Goal: Information Seeking & Learning: Learn about a topic

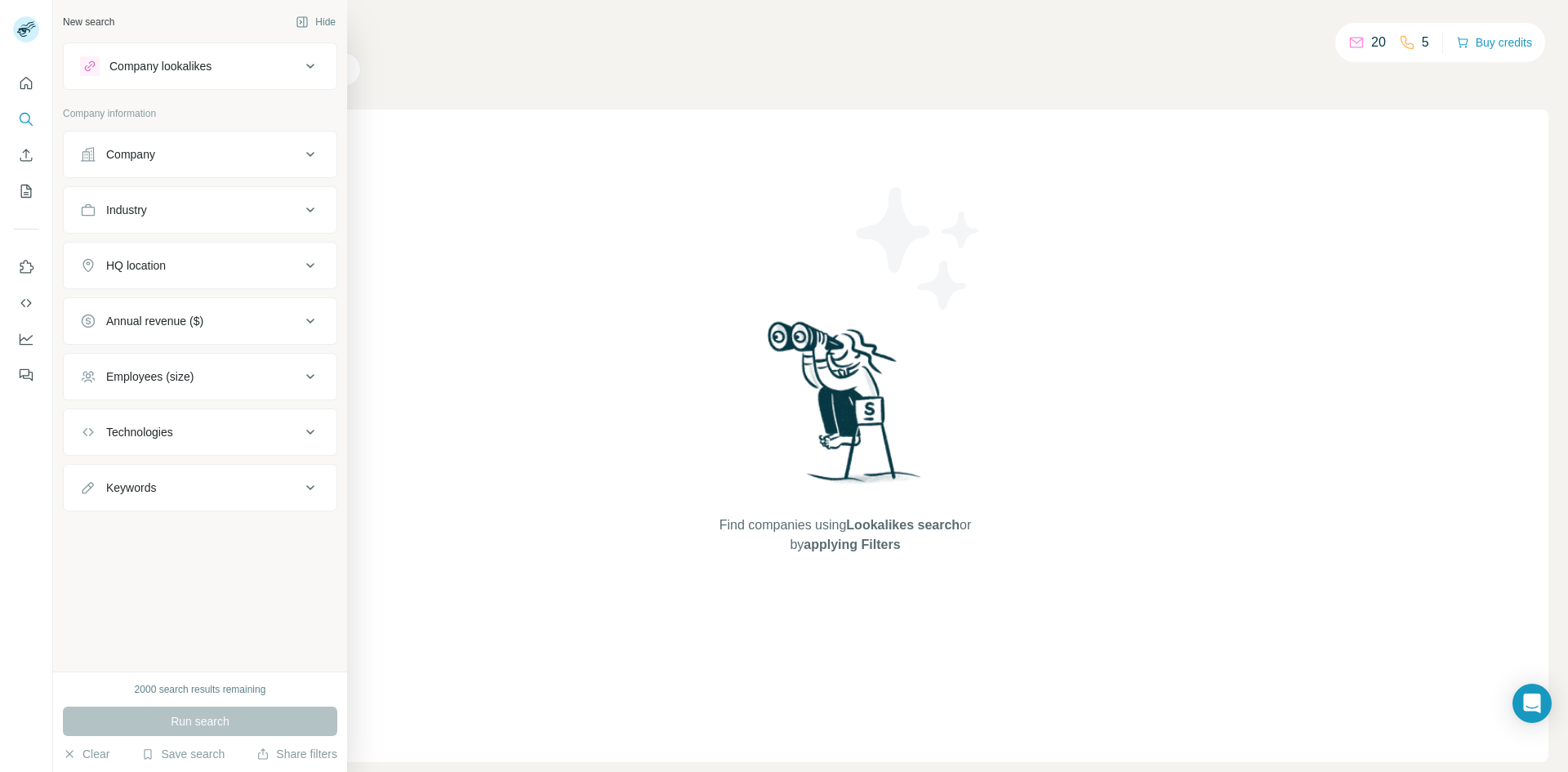
click at [77, 144] on button "Company" at bounding box center [200, 155] width 273 height 39
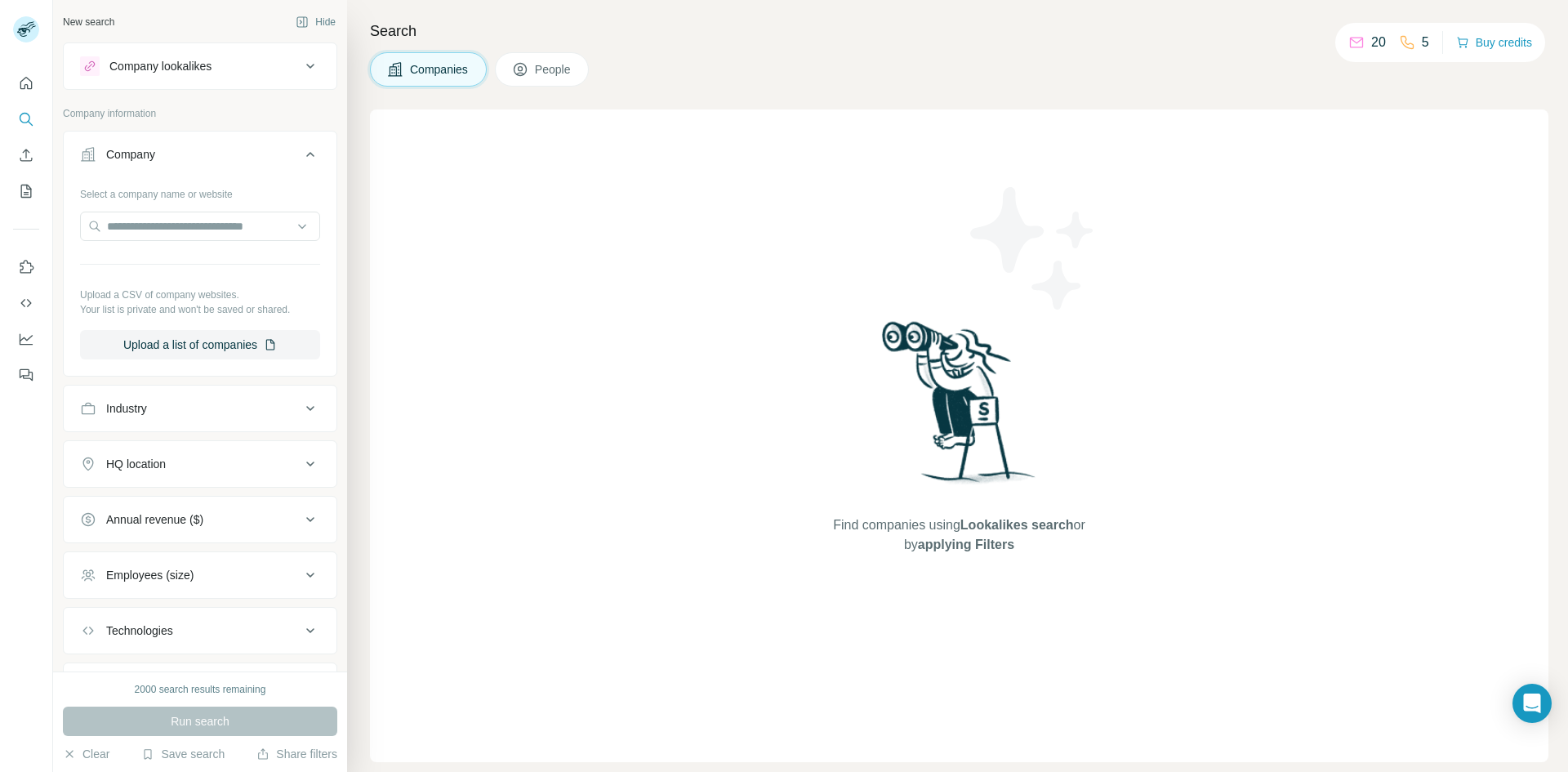
click at [122, 157] on div "Company" at bounding box center [130, 154] width 49 height 16
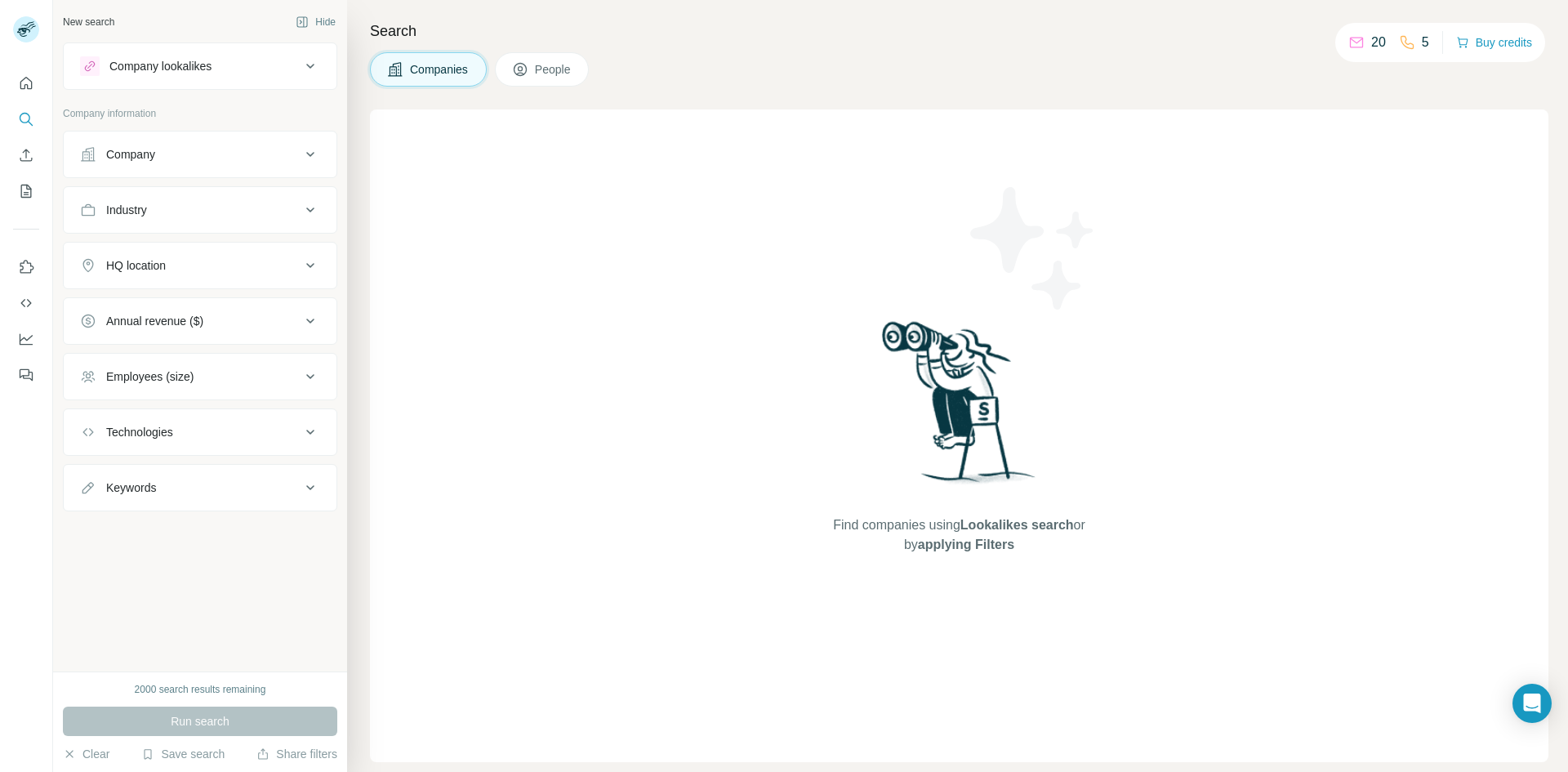
click at [133, 159] on div "Company" at bounding box center [130, 154] width 49 height 16
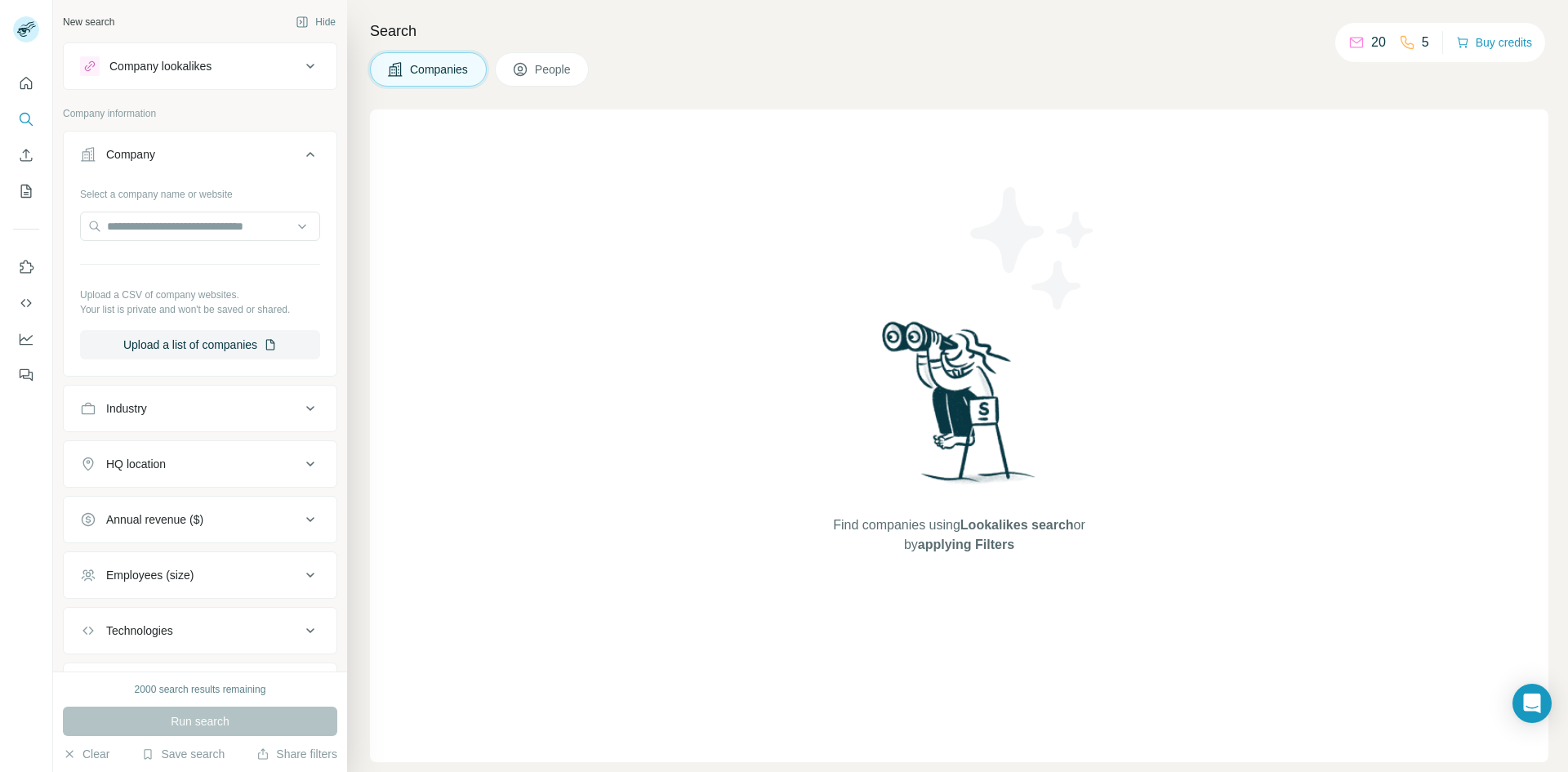
click at [840, 352] on div "Find companies using Lookalikes search or by applying Filters" at bounding box center [960, 435] width 294 height 652
click at [215, 463] on div "HQ location" at bounding box center [191, 463] width 221 height 16
click at [190, 508] on input "text" at bounding box center [200, 504] width 240 height 29
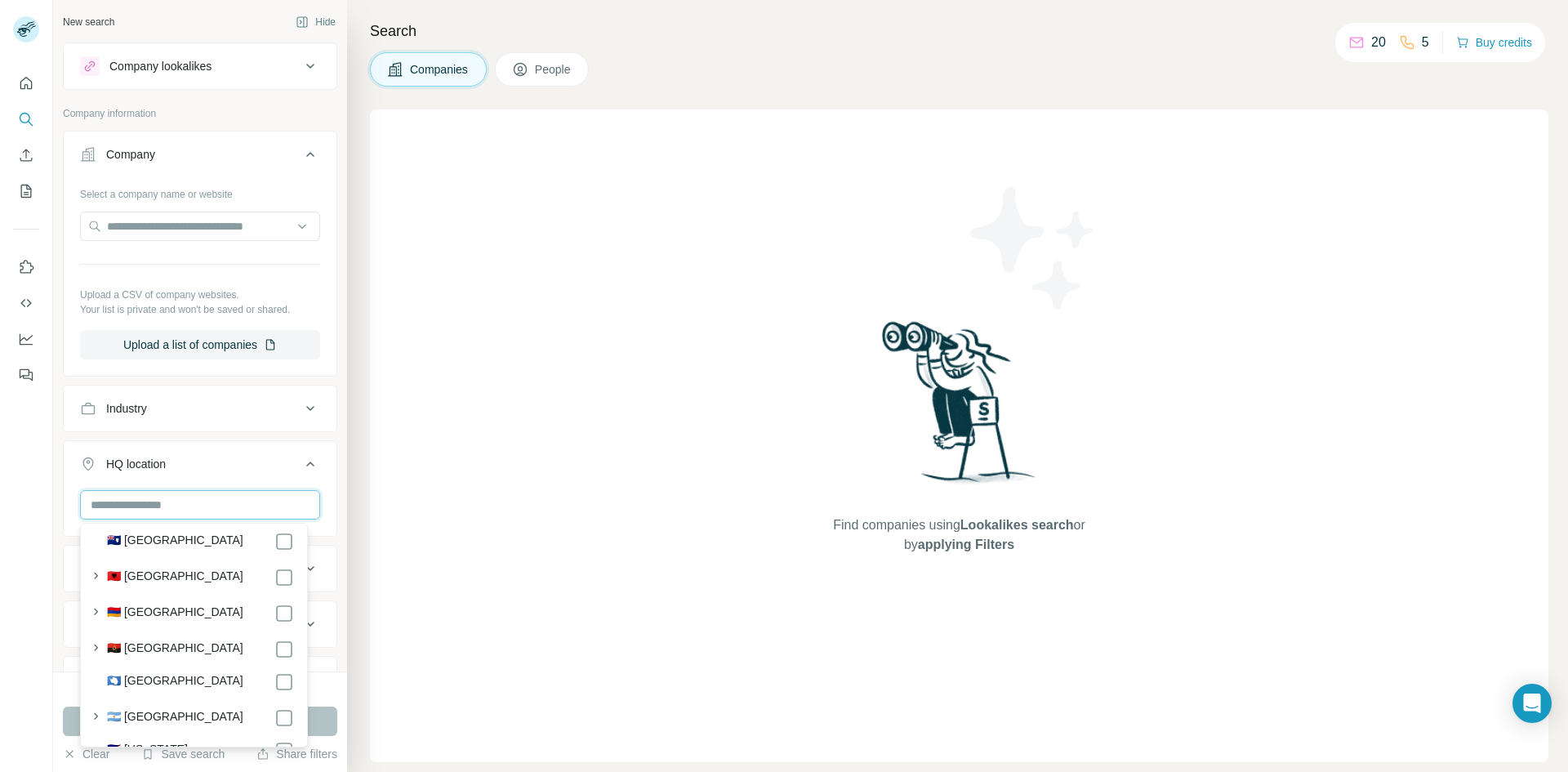
scroll to position [163, 0]
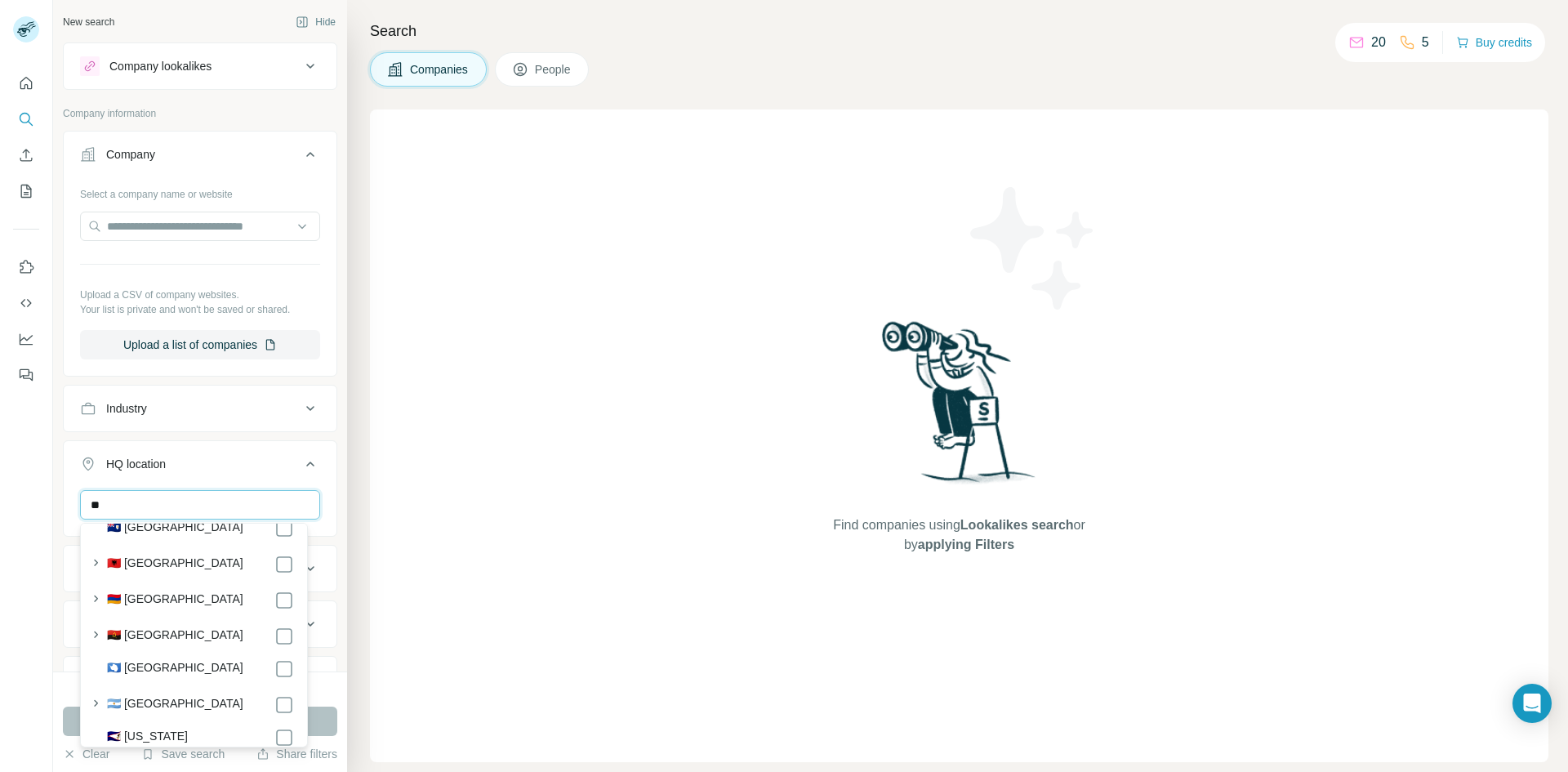
type input "*"
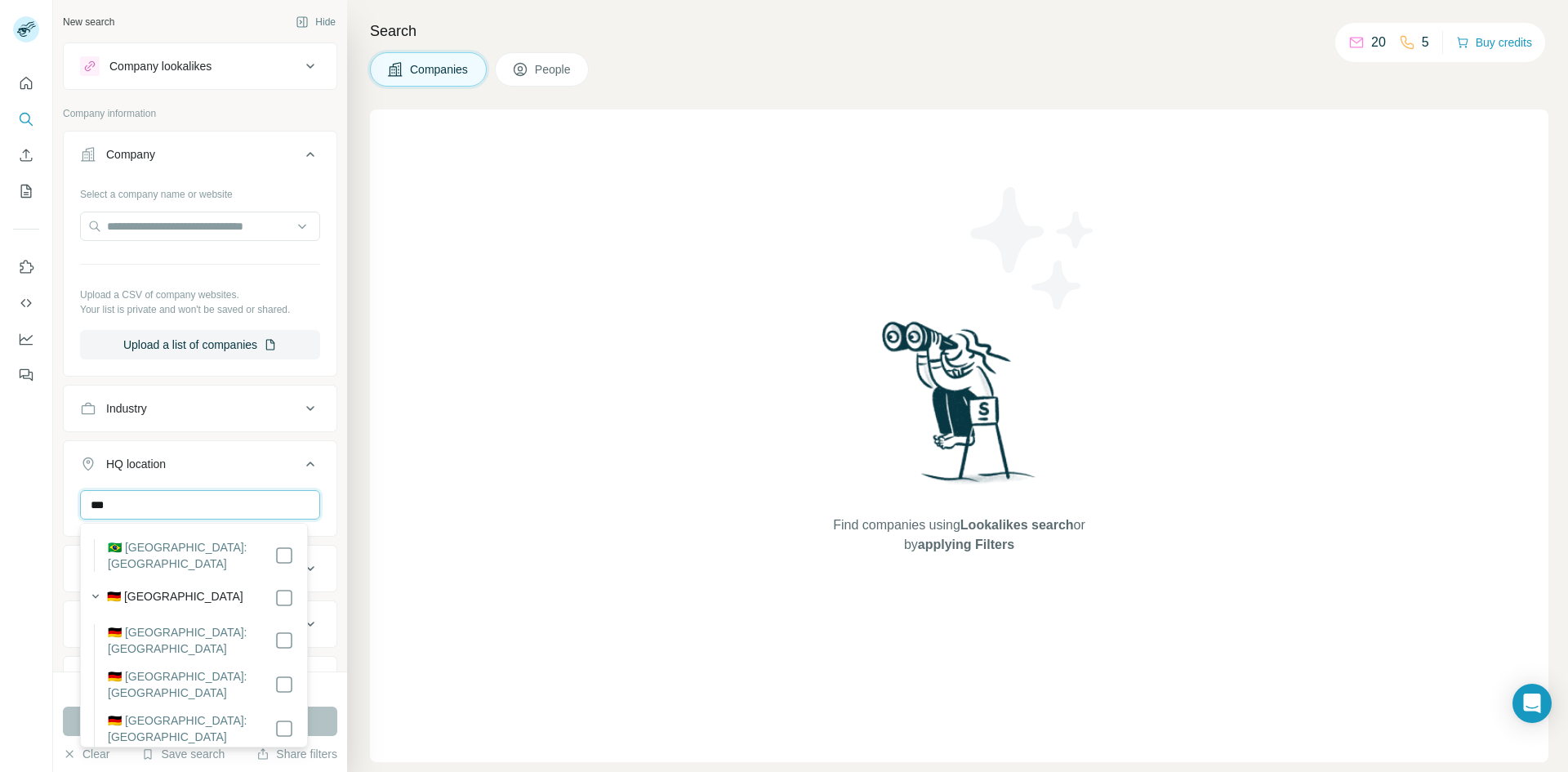
scroll to position [0, 0]
type input "***"
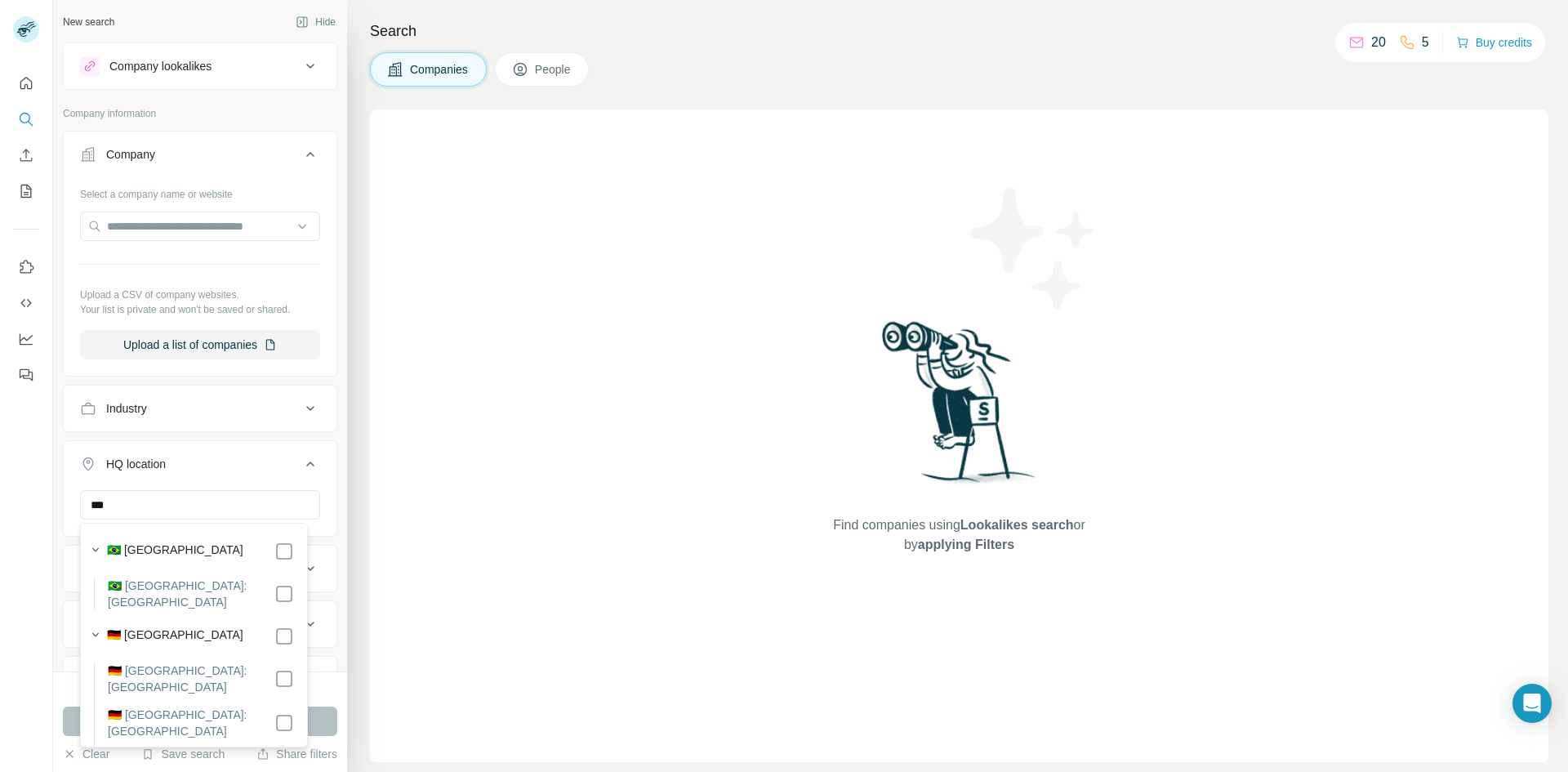
click at [436, 530] on div "Find companies using Lookalikes search or by applying Filters" at bounding box center [959, 435] width 1179 height 652
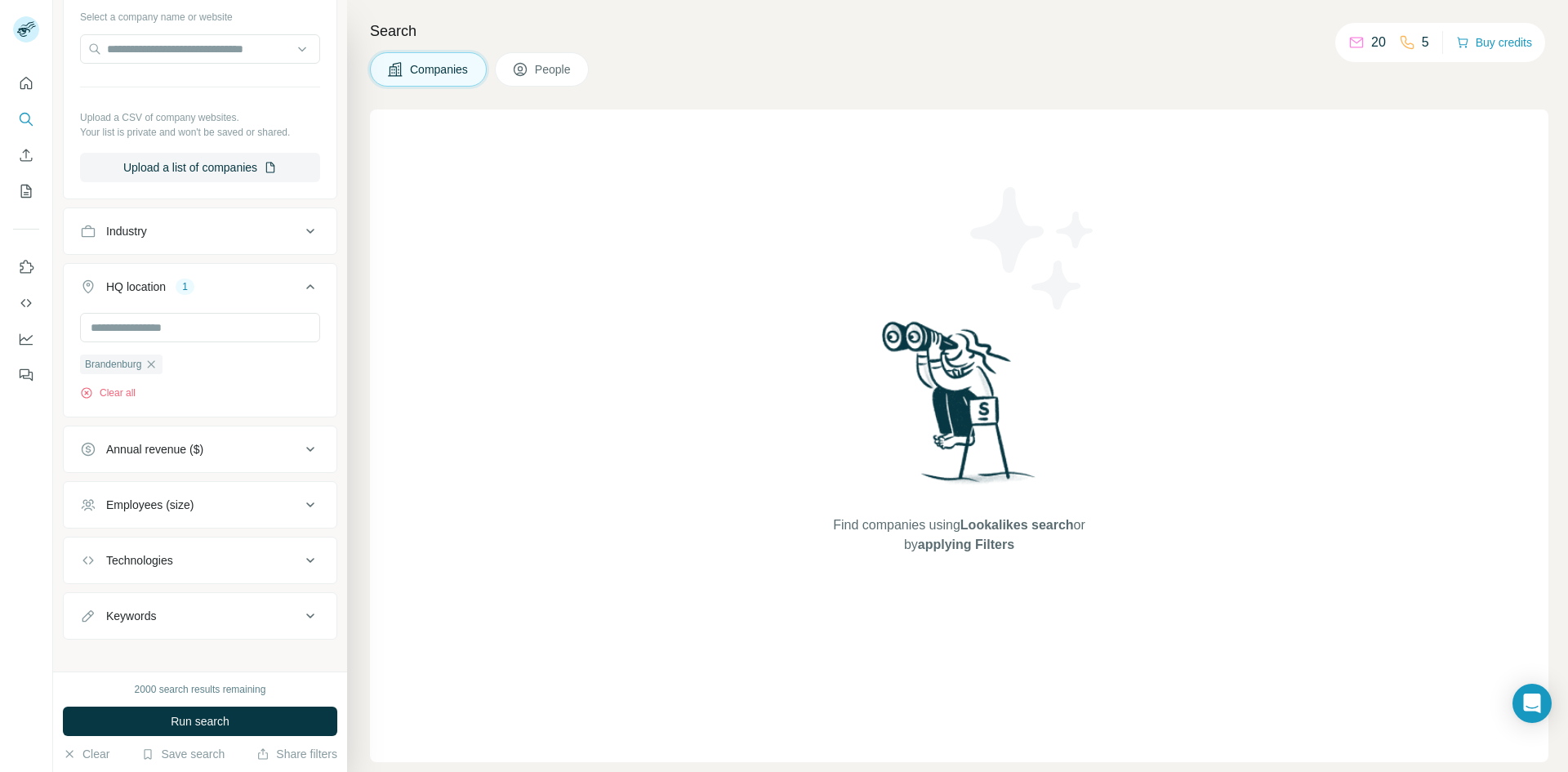
scroll to position [192, 0]
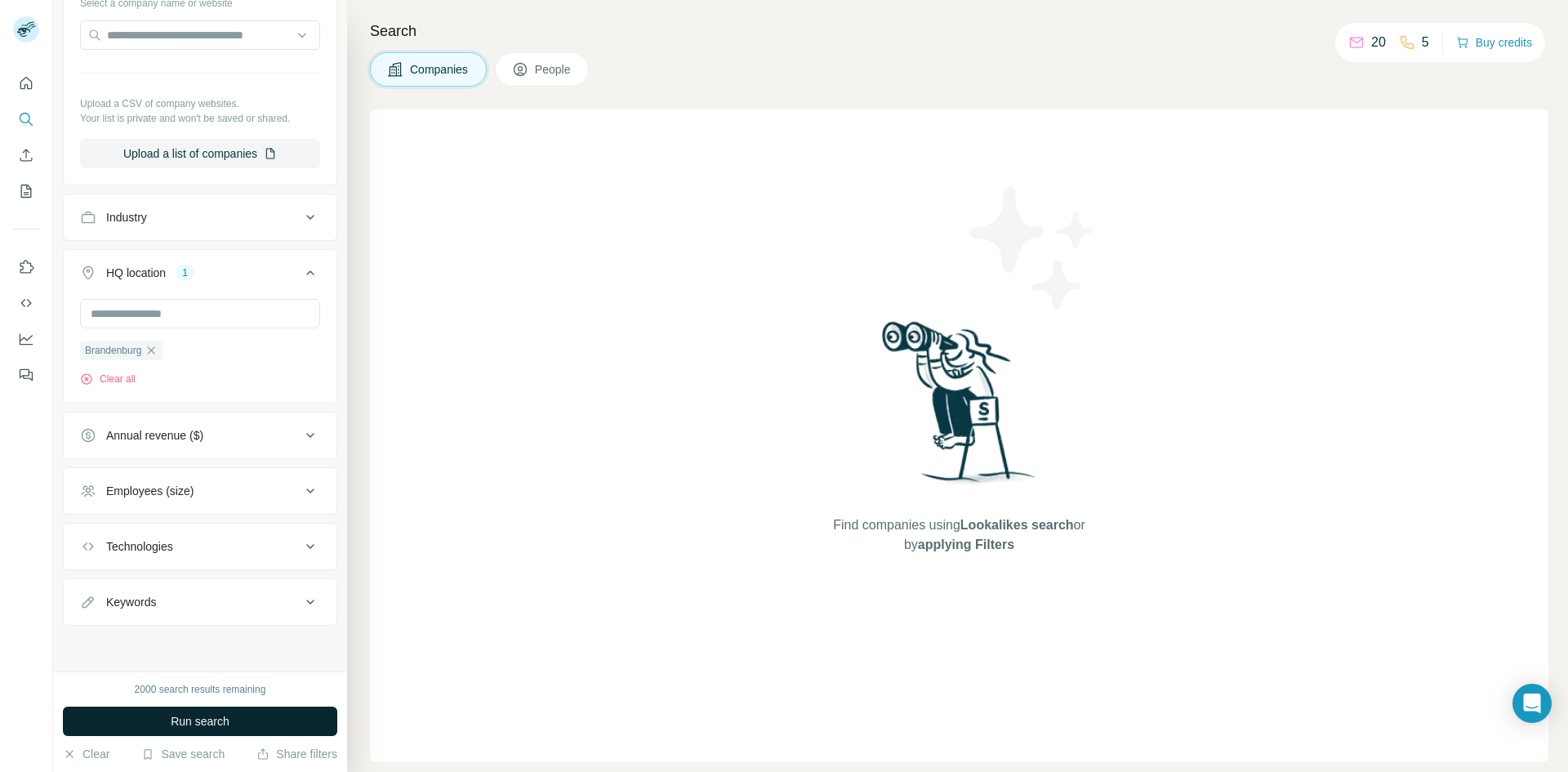
click at [248, 711] on button "Run search" at bounding box center [200, 721] width 274 height 29
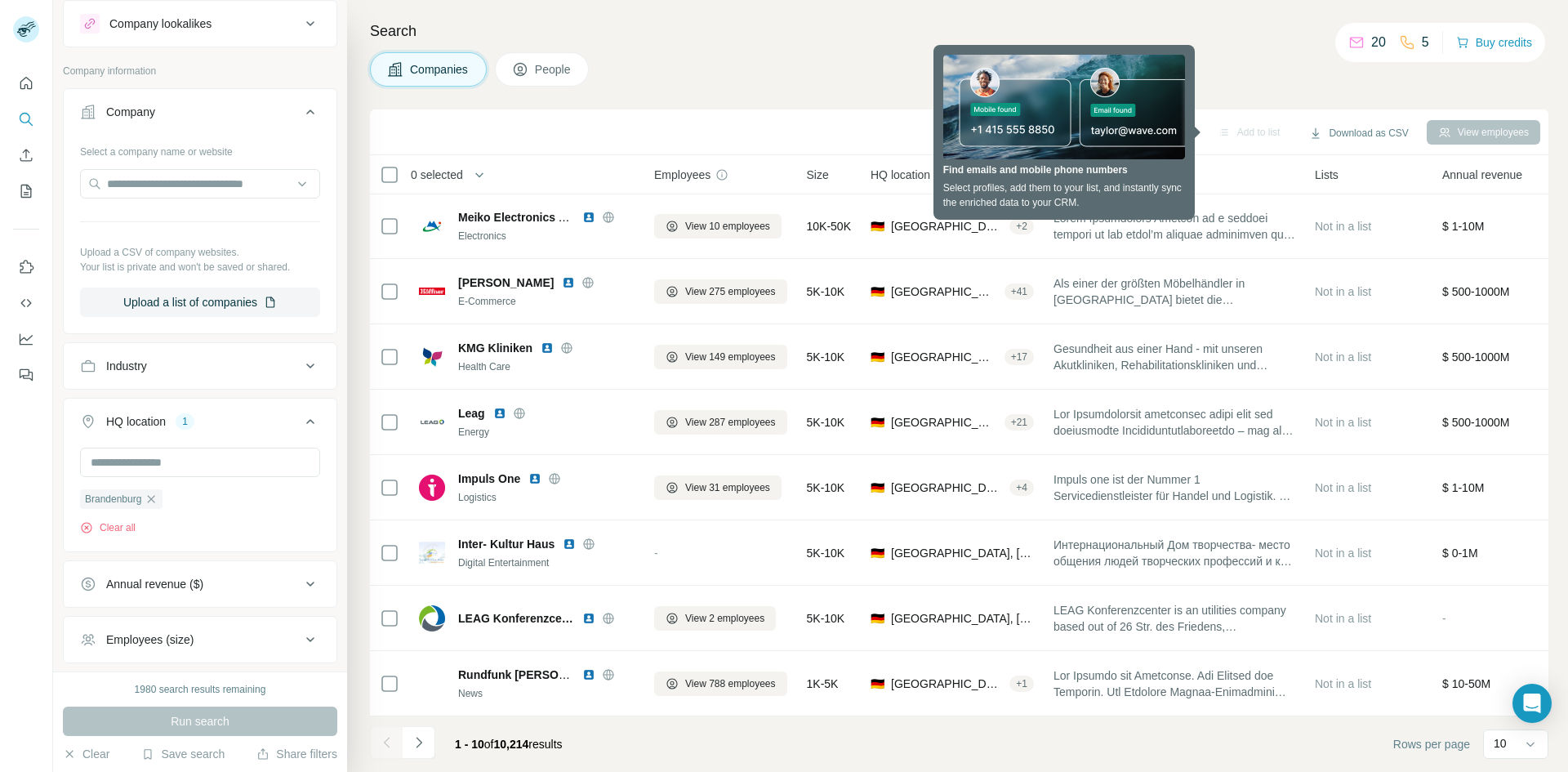
scroll to position [0, 0]
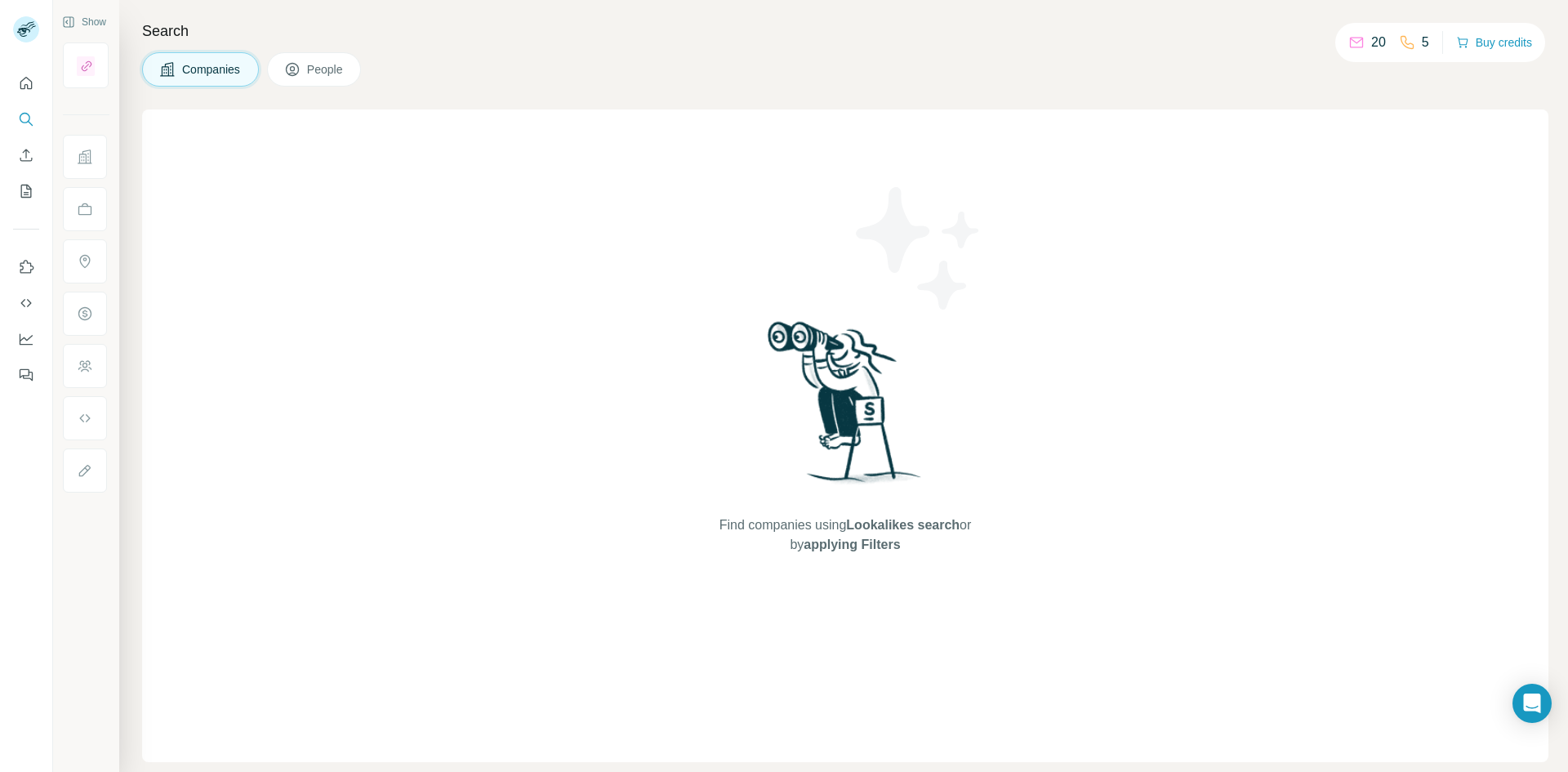
click at [315, 64] on span "People" at bounding box center [326, 69] width 38 height 16
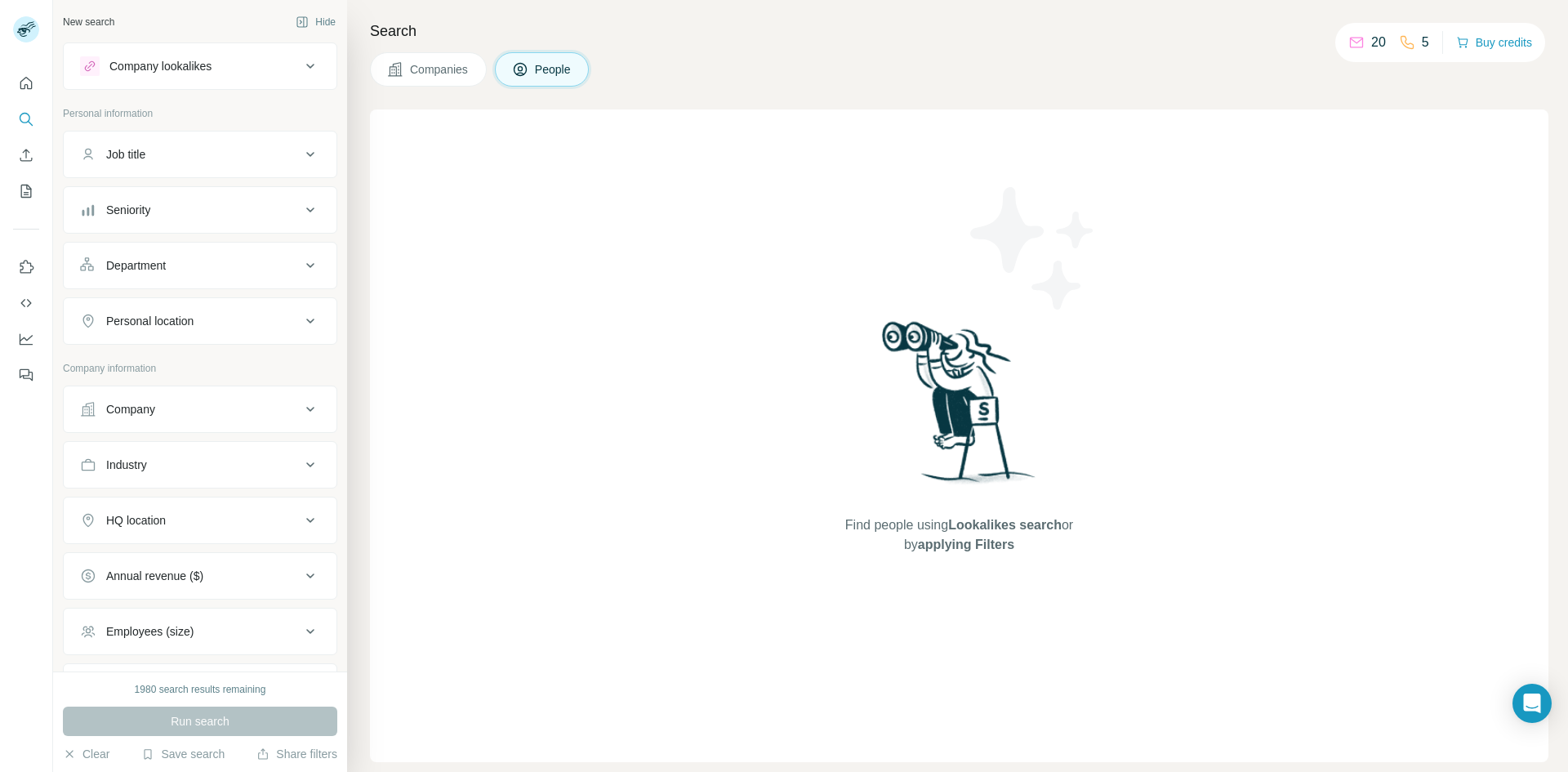
click at [523, 68] on icon at bounding box center [520, 69] width 16 height 16
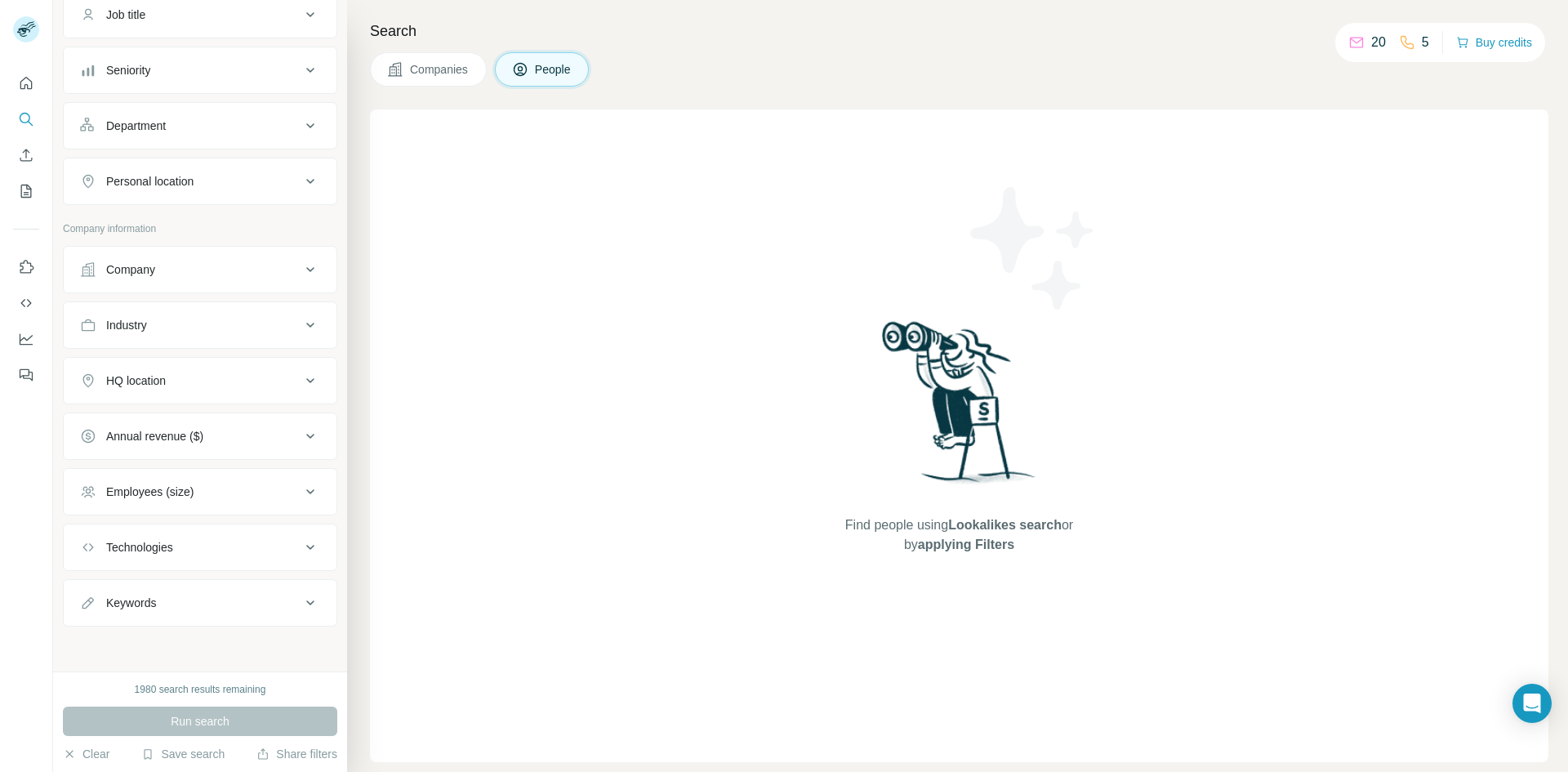
scroll to position [140, 0]
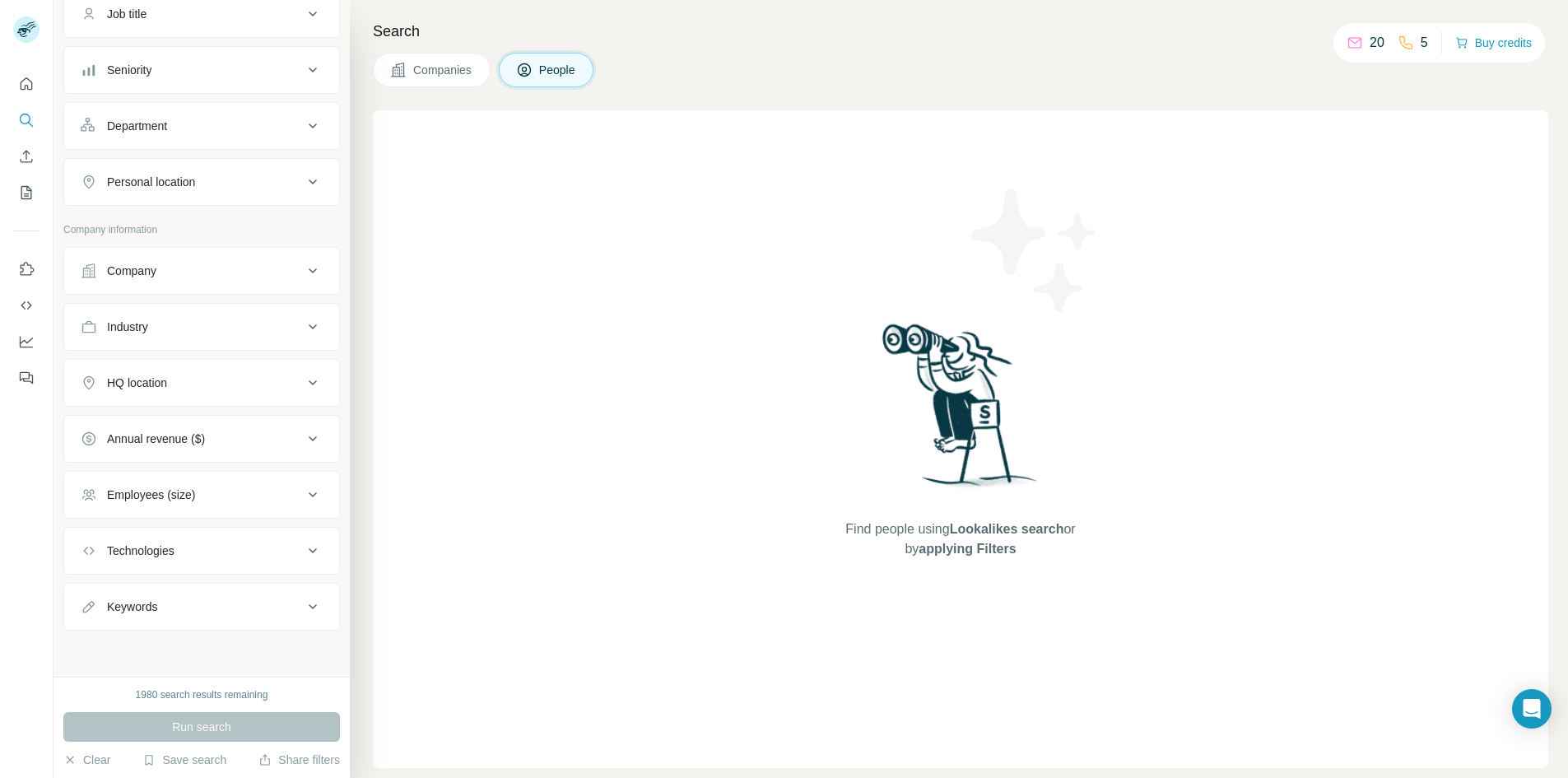
click at [159, 370] on button "HQ location" at bounding box center [202, 383] width 275 height 40
click at [181, 385] on div "HQ location" at bounding box center [192, 383] width 222 height 16
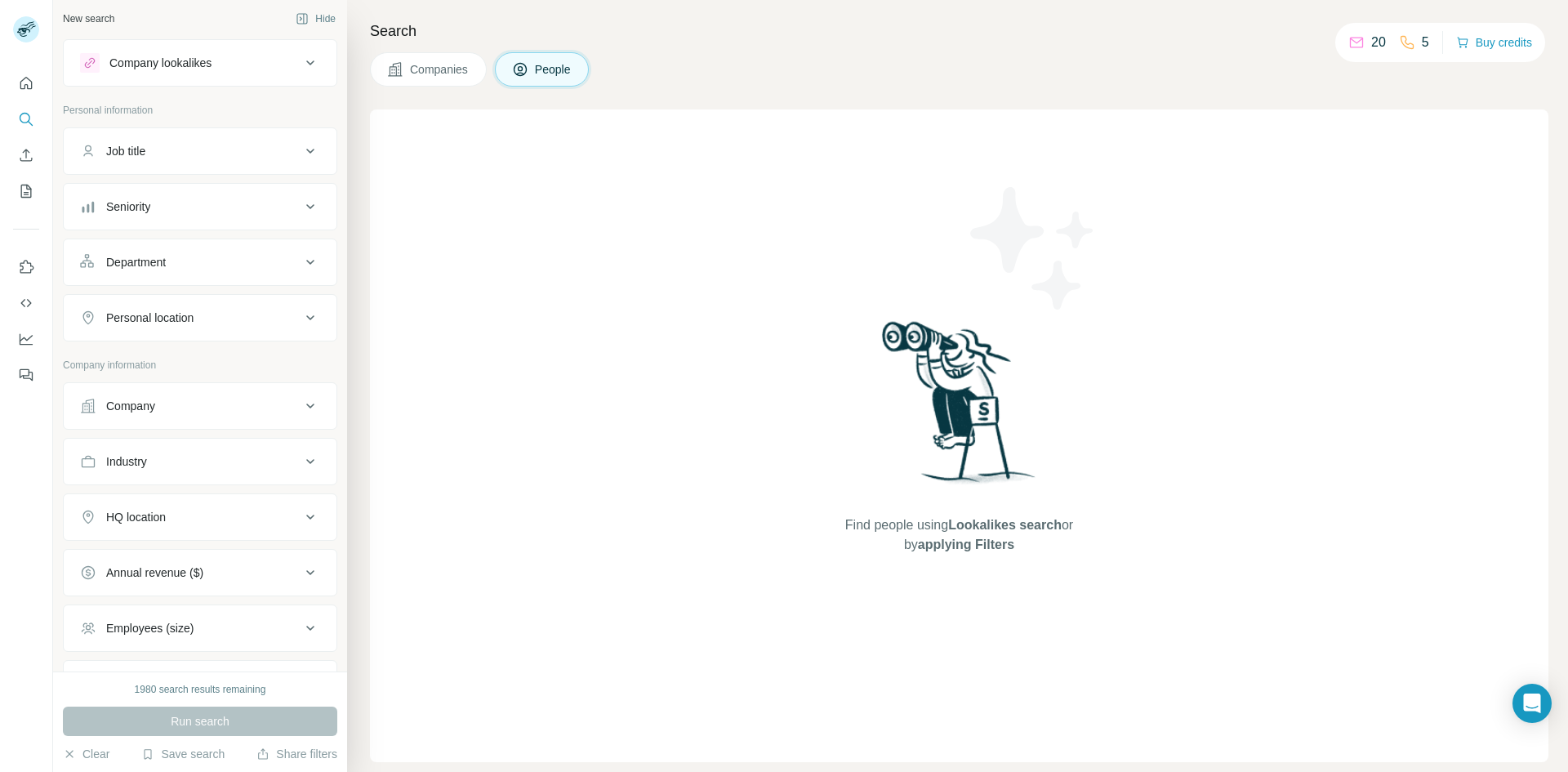
scroll to position [0, 0]
click at [200, 318] on div "Personal location" at bounding box center [191, 321] width 221 height 16
click at [198, 352] on input "text" at bounding box center [200, 362] width 240 height 29
type input "****"
click at [192, 408] on div "🇩🇪 [GEOGRAPHIC_DATA]" at bounding box center [194, 404] width 200 height 20
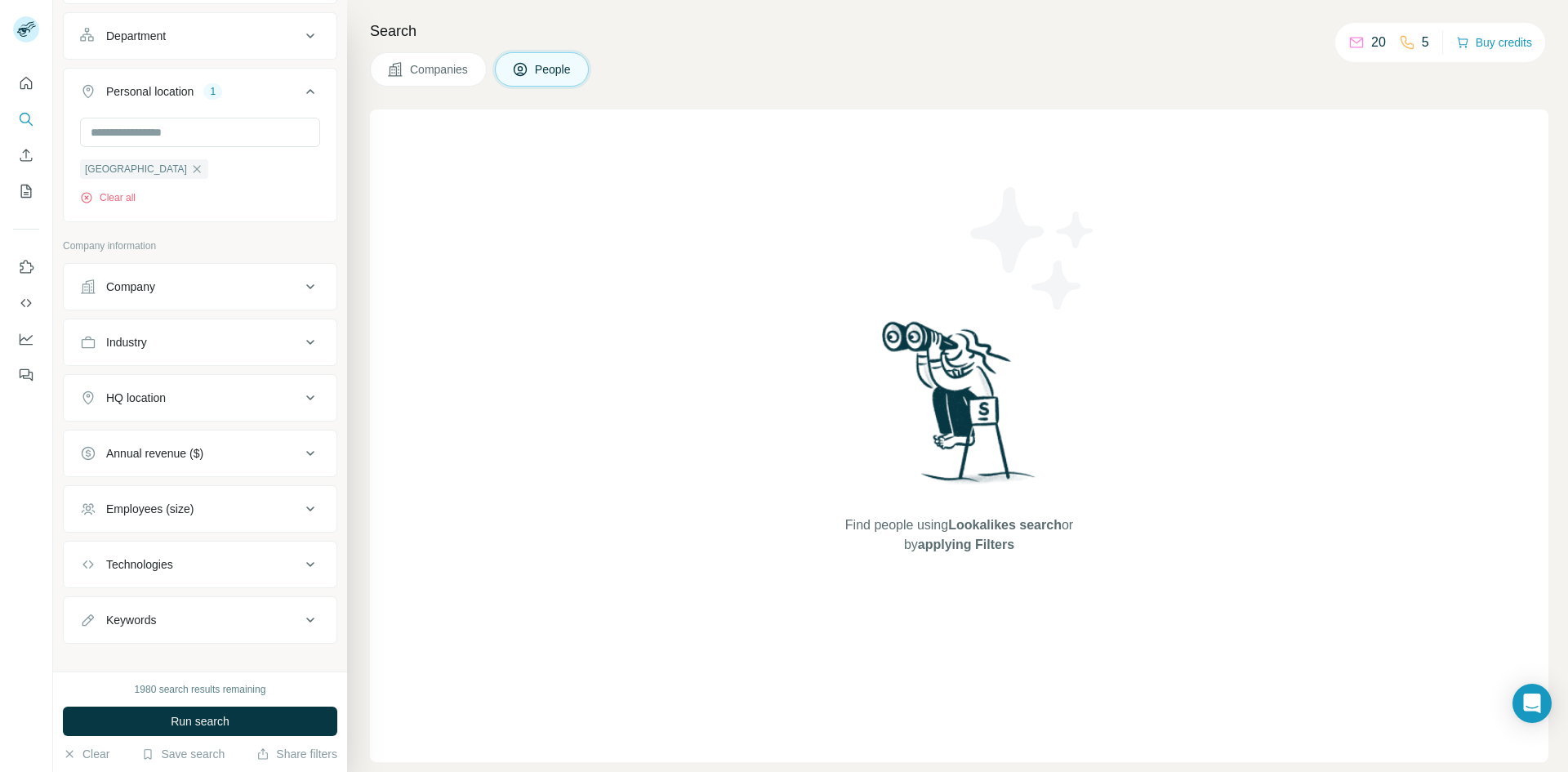
scroll to position [248, 0]
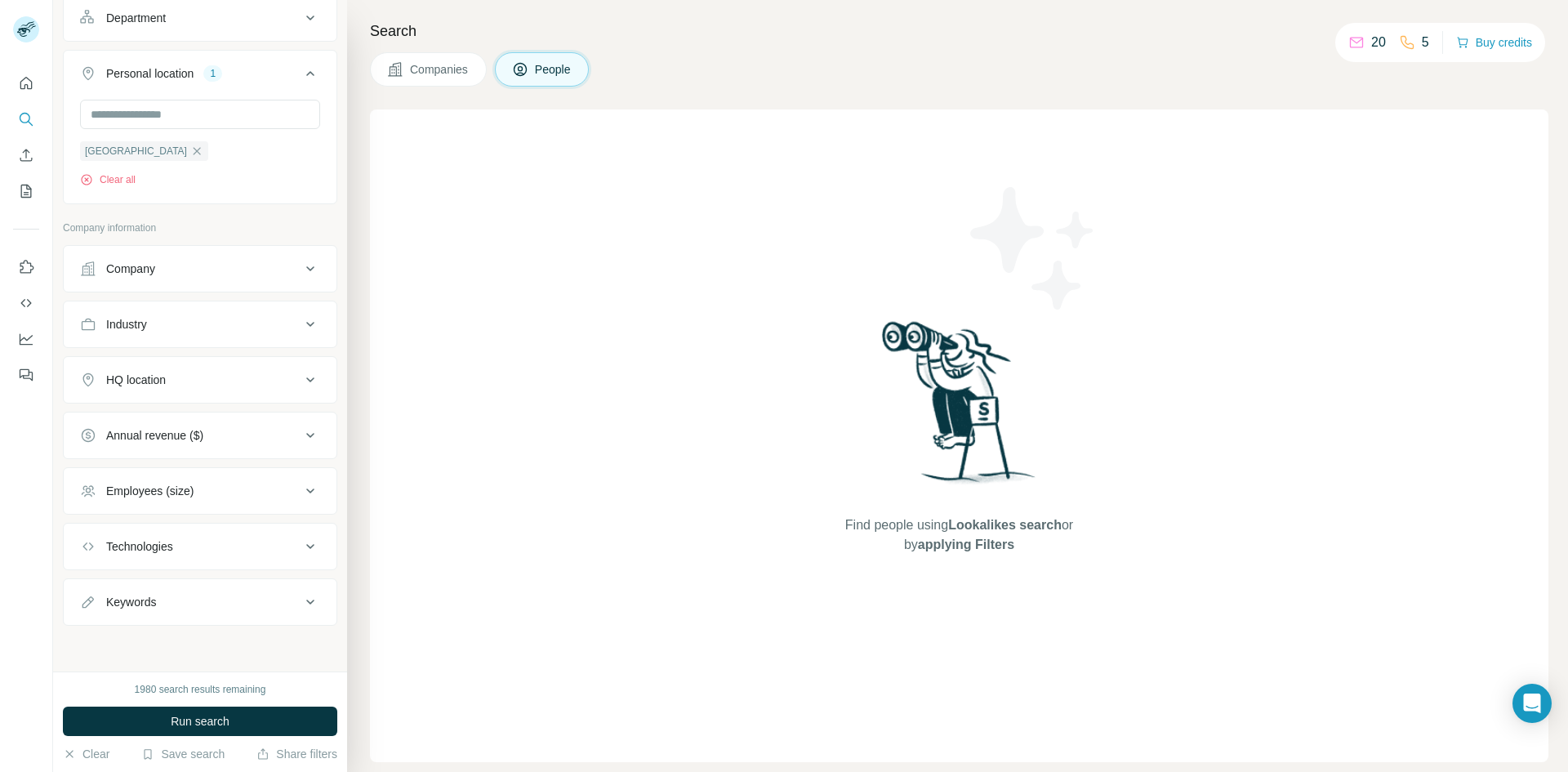
click at [210, 545] on div "Technologies" at bounding box center [191, 546] width 221 height 16
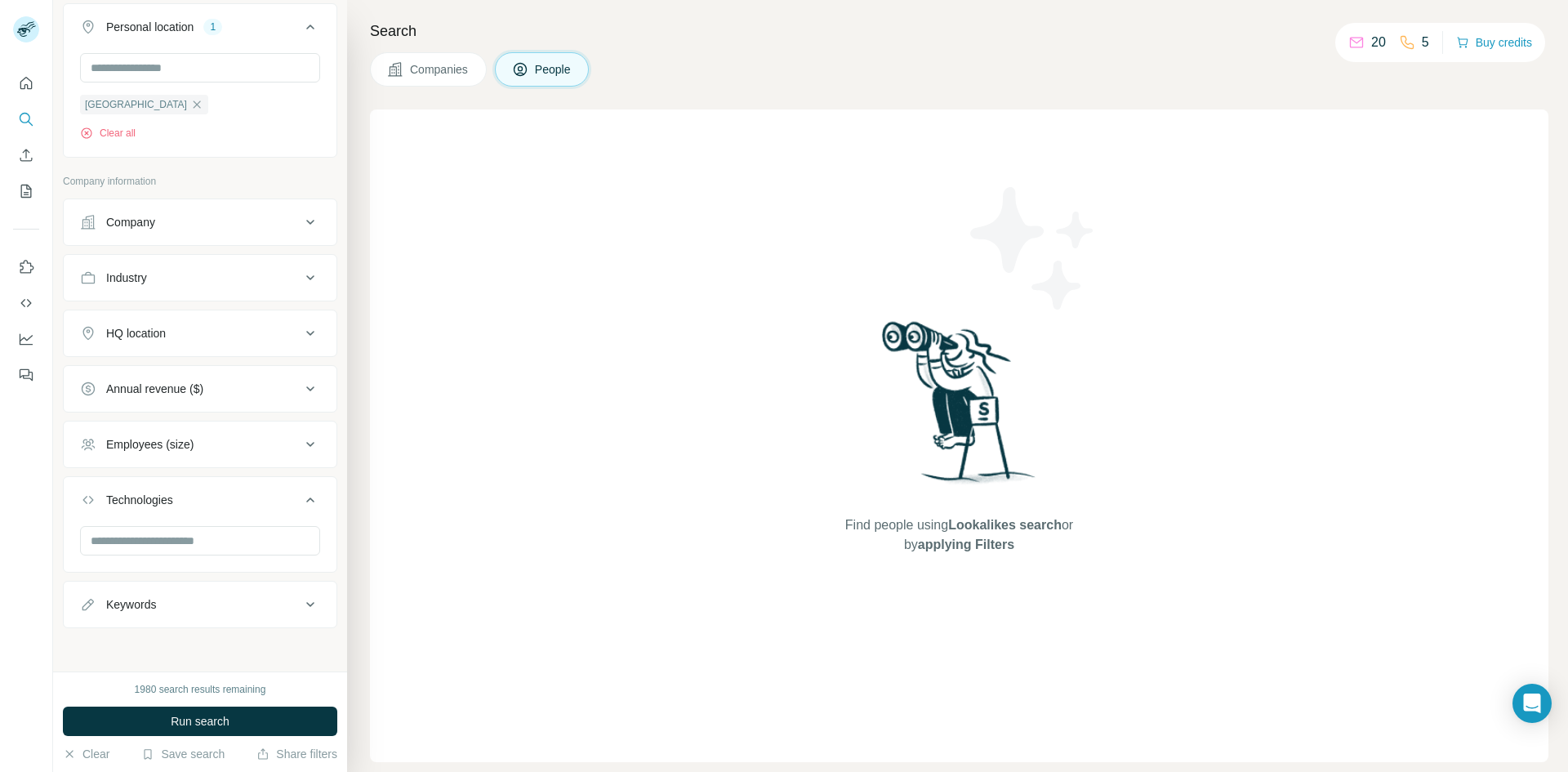
scroll to position [297, 0]
click at [178, 442] on div "Employees (size)" at bounding box center [150, 441] width 87 height 16
click at [180, 446] on div "Employees (size)" at bounding box center [150, 441] width 87 height 16
click at [171, 391] on div "Annual revenue ($)" at bounding box center [155, 386] width 97 height 16
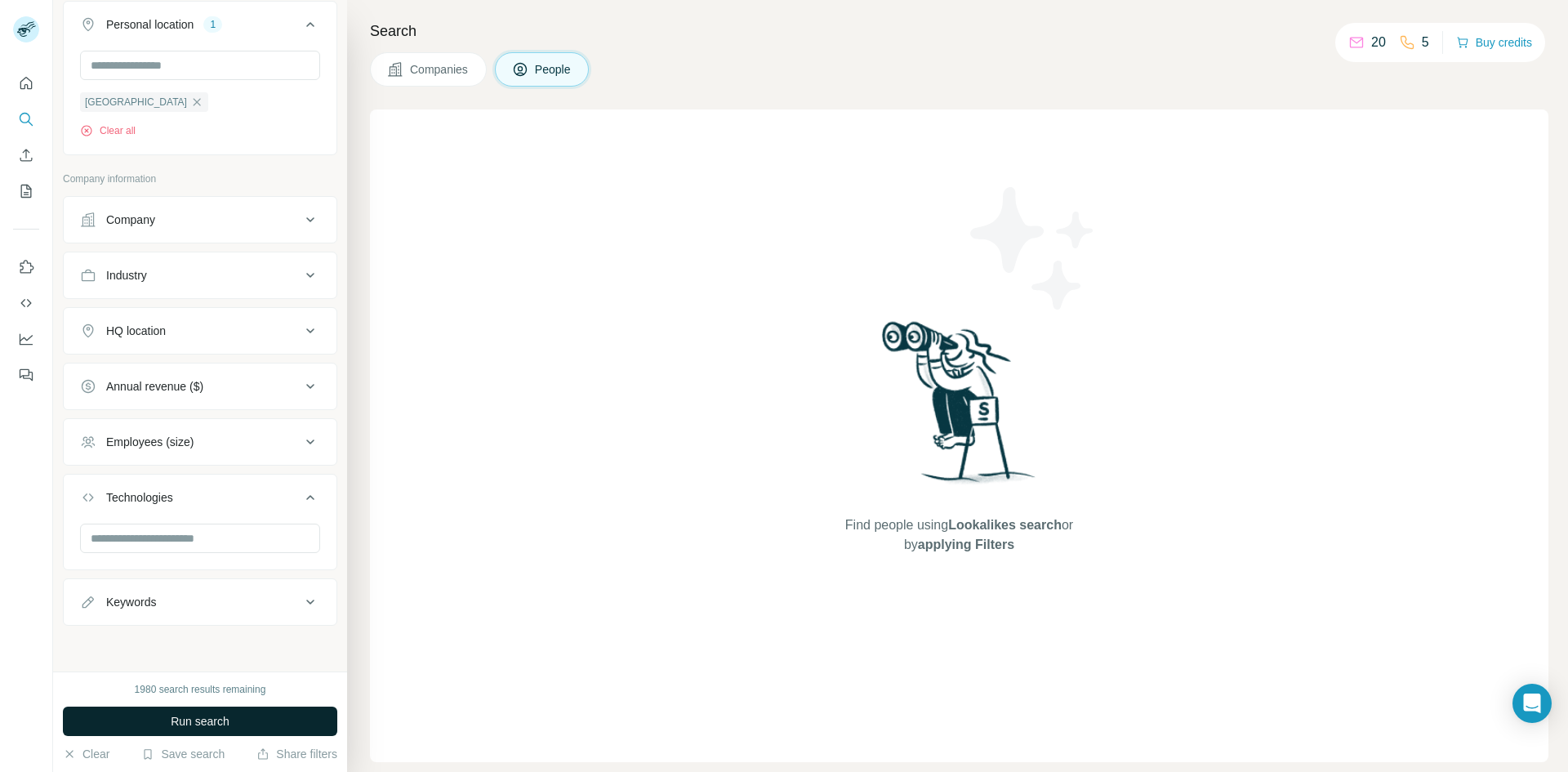
click at [211, 710] on button "Run search" at bounding box center [200, 721] width 274 height 29
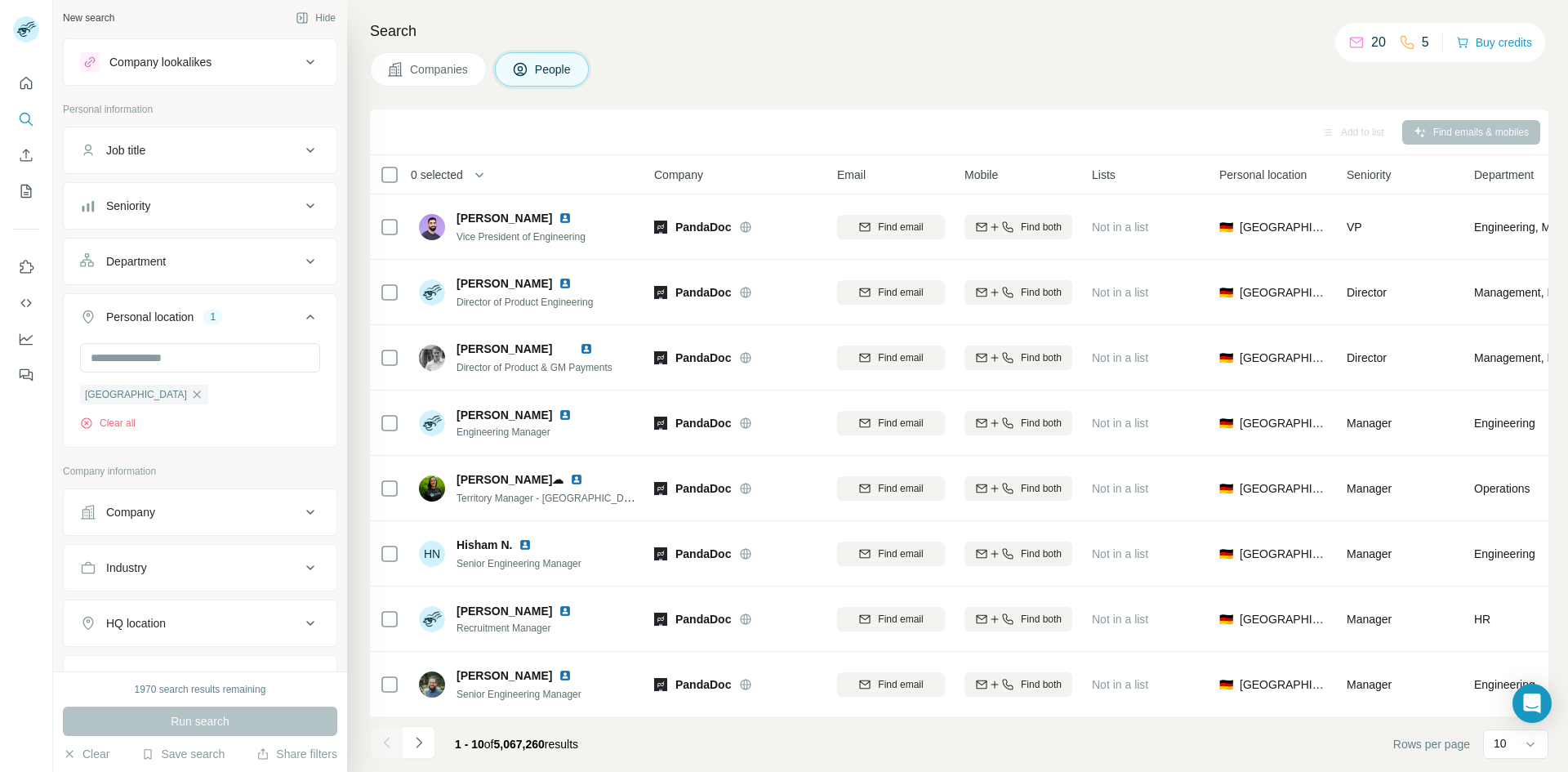
scroll to position [0, 0]
click at [248, 203] on div "Seniority" at bounding box center [191, 209] width 221 height 16
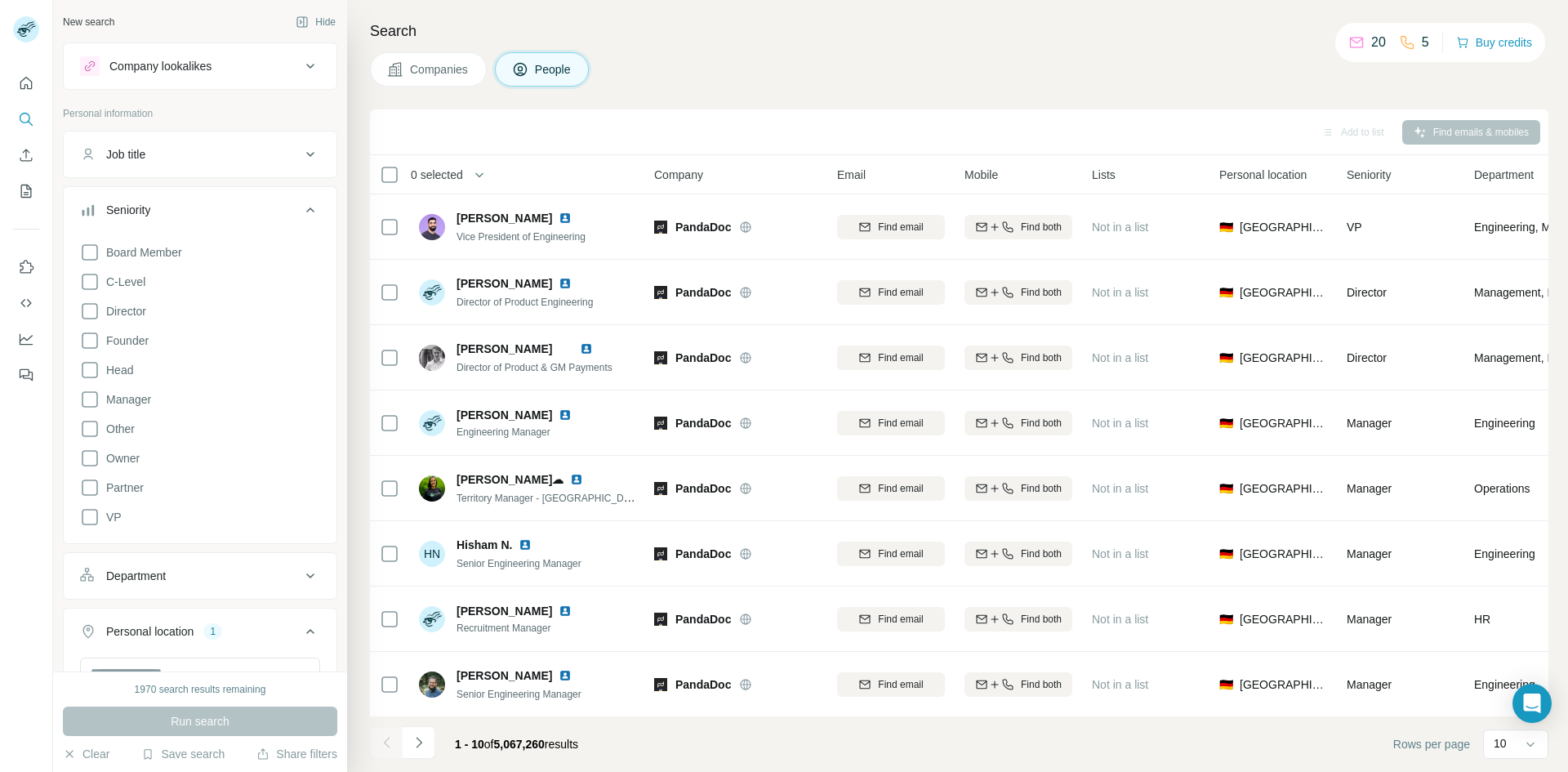
click at [246, 214] on div "Seniority" at bounding box center [191, 209] width 221 height 16
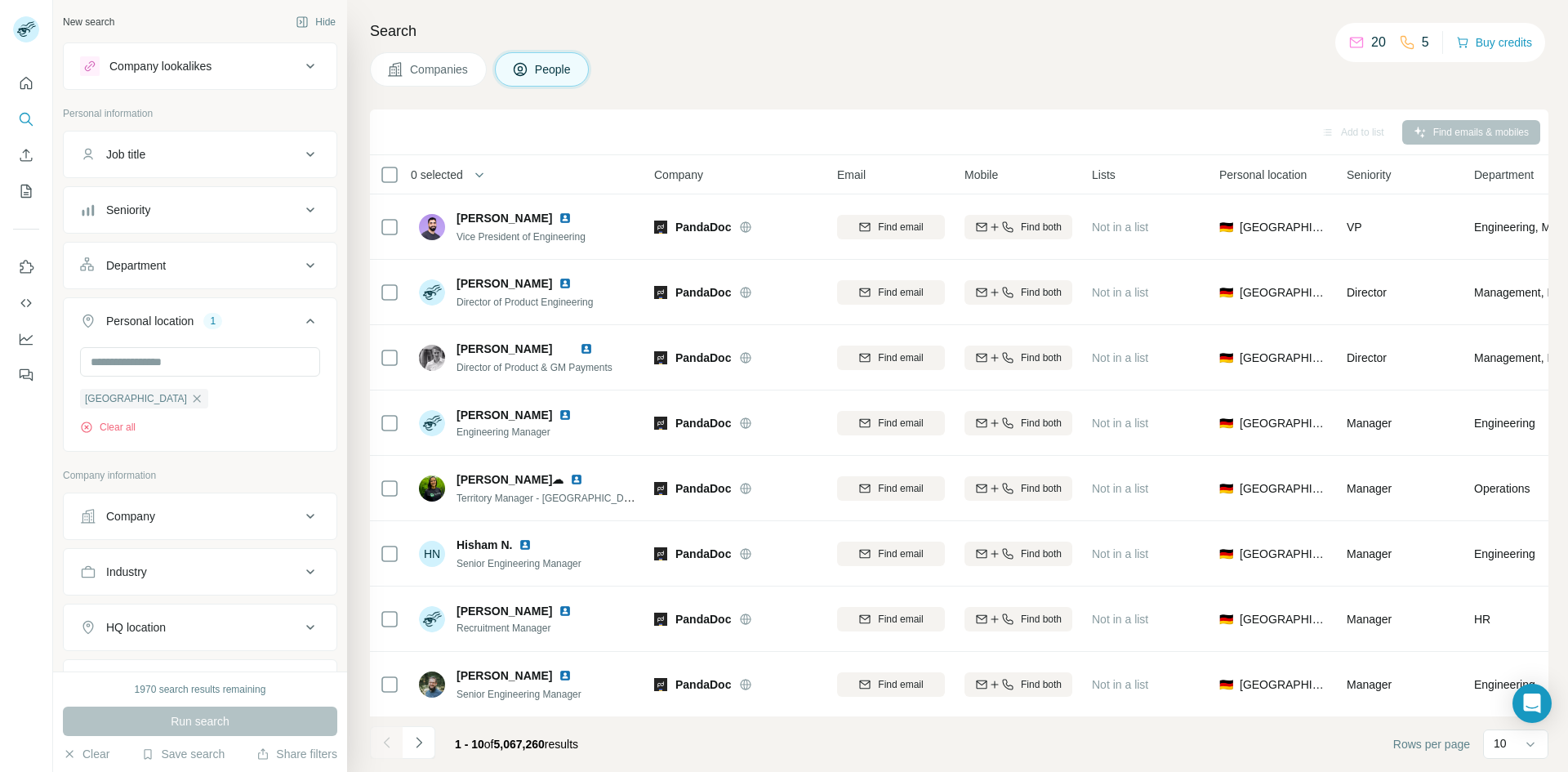
click at [194, 172] on button "Job title" at bounding box center [200, 155] width 273 height 39
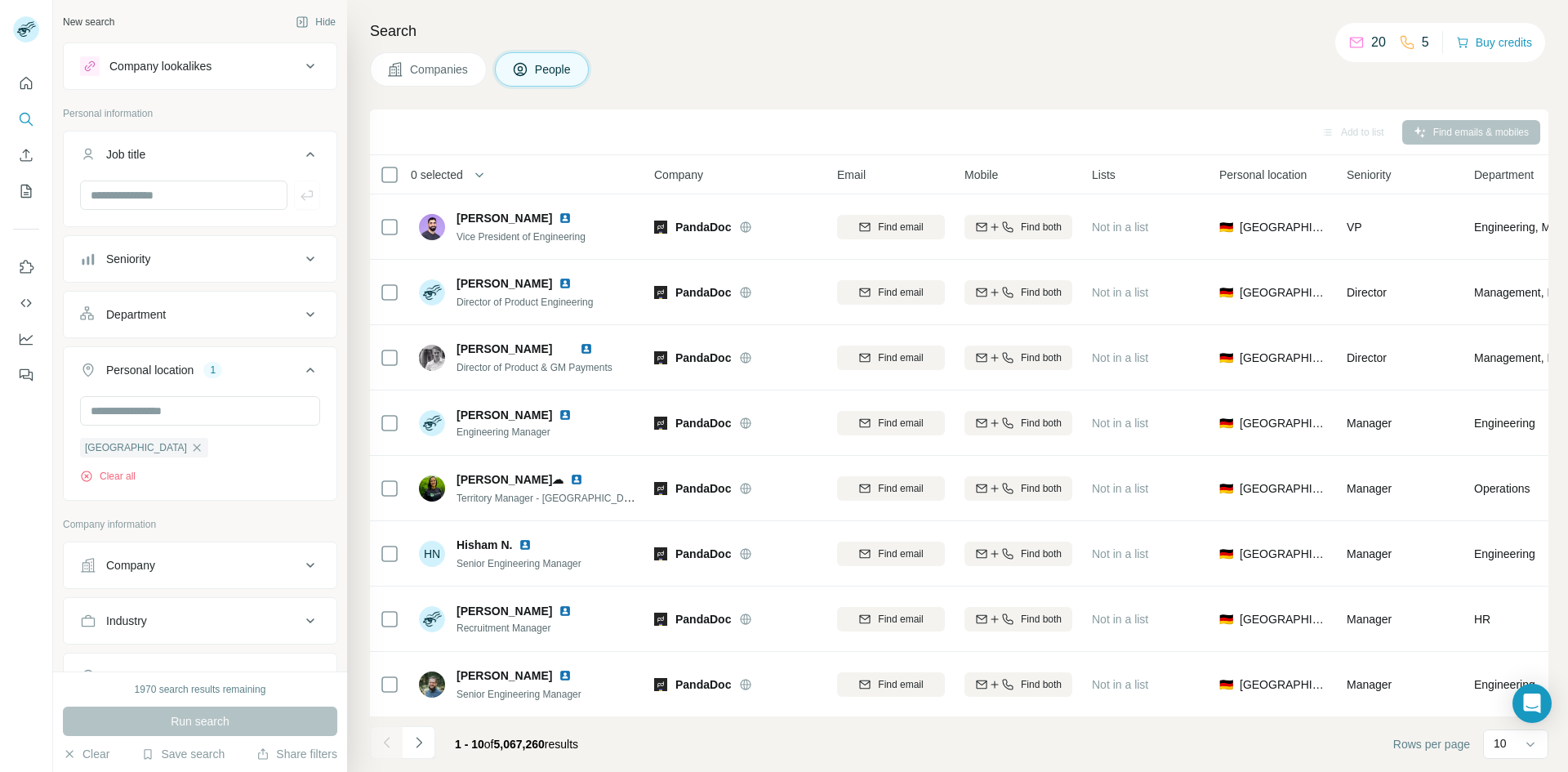
click at [201, 157] on div "Job title" at bounding box center [191, 154] width 221 height 16
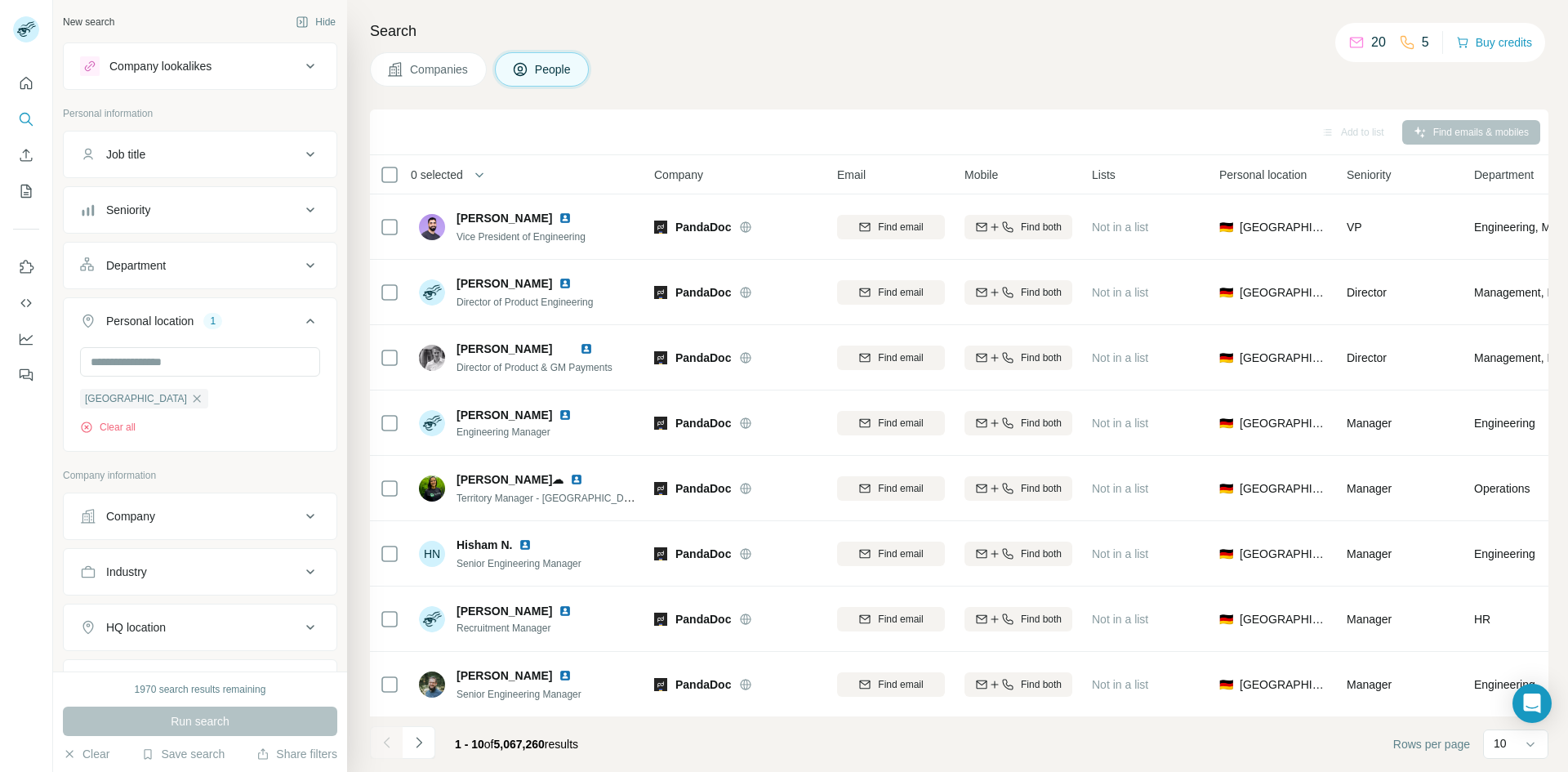
click at [1417, 44] on div "5" at bounding box center [1414, 42] width 30 height 20
click at [1423, 41] on p "5" at bounding box center [1425, 42] width 8 height 20
click at [39, 91] on div at bounding box center [26, 224] width 52 height 331
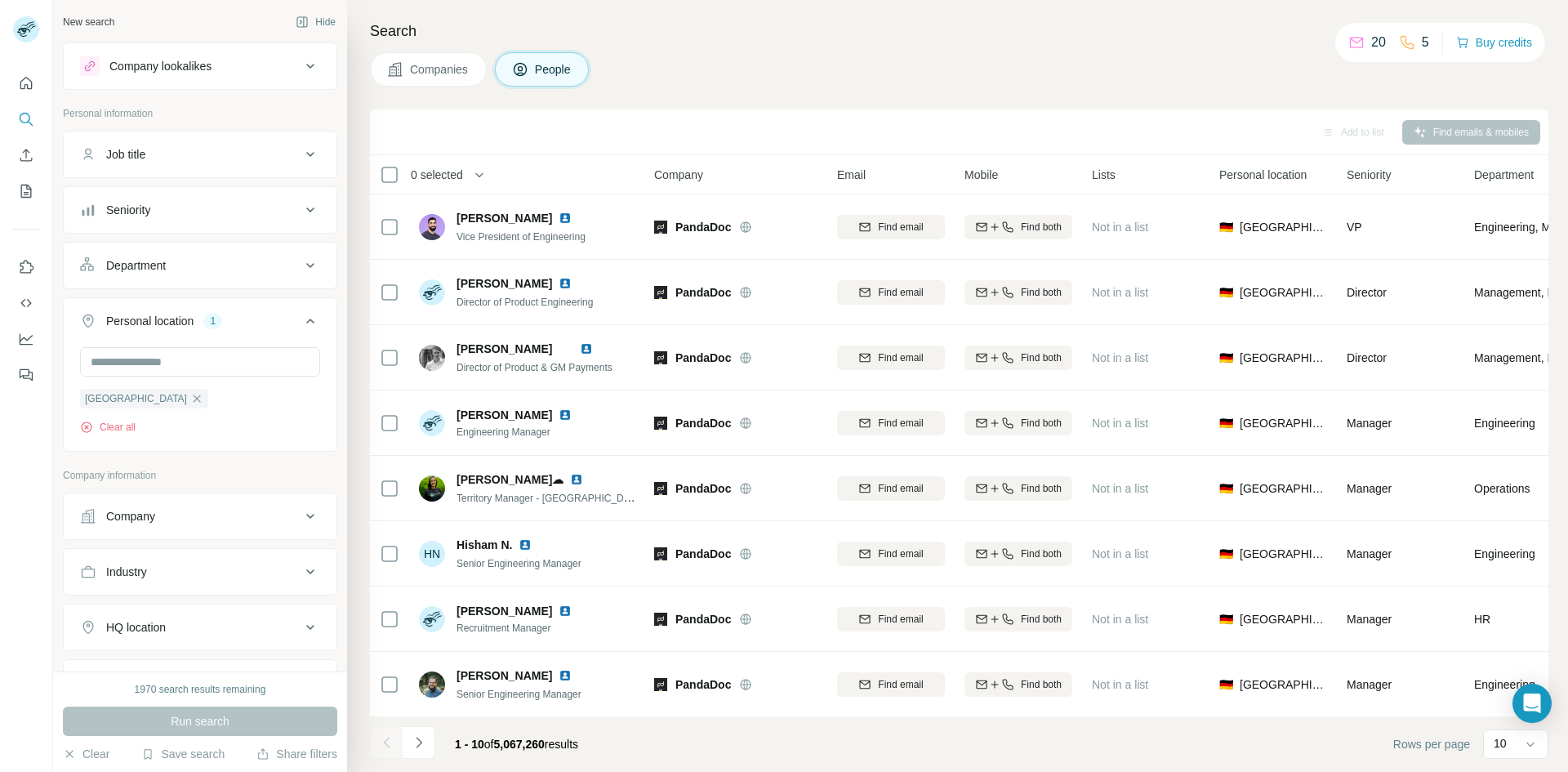
click at [25, 89] on icon "Quick start" at bounding box center [27, 83] width 12 height 12
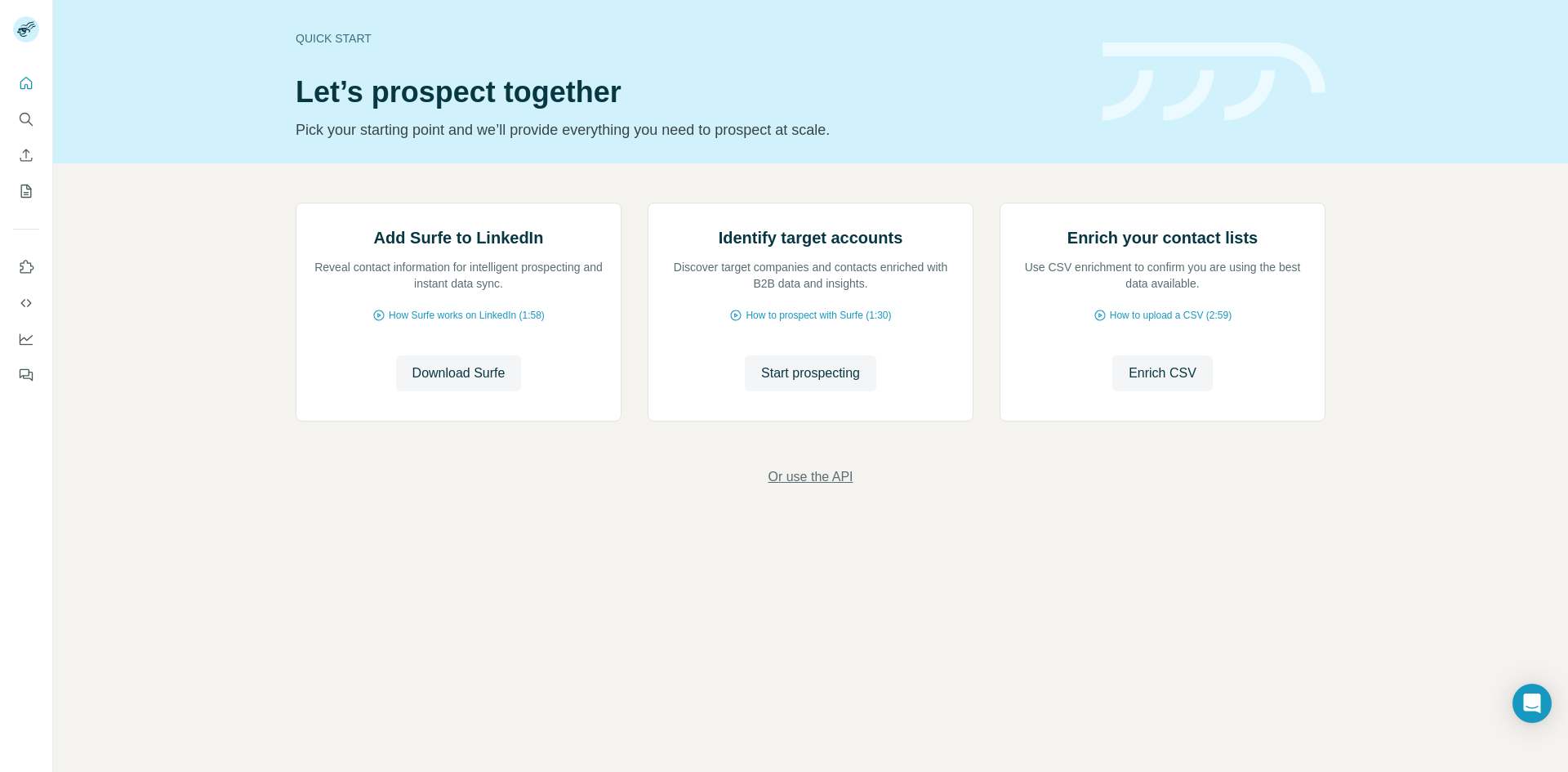
click at [816, 486] on span "Or use the API" at bounding box center [810, 477] width 85 height 20
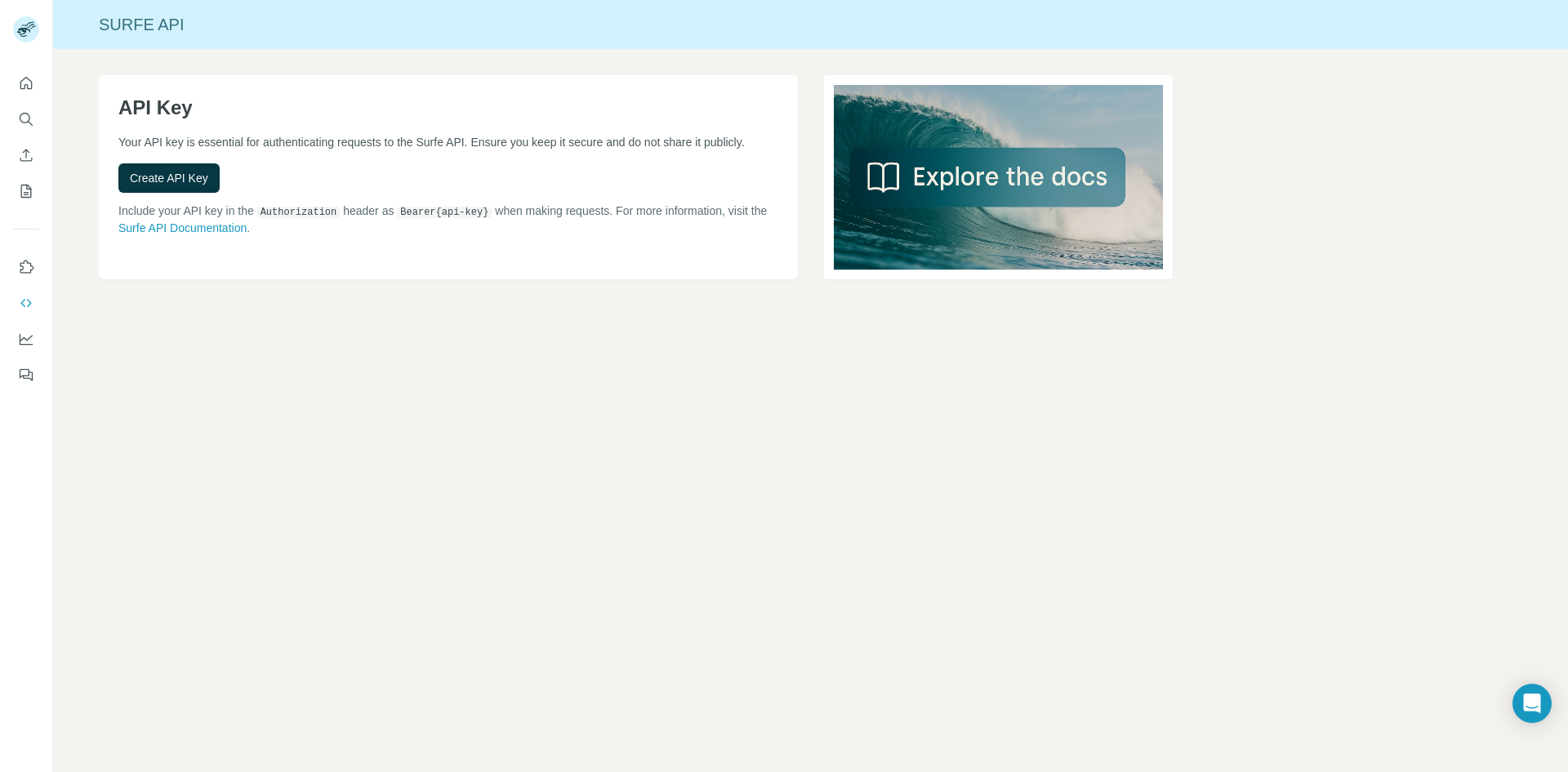
click at [32, 66] on div at bounding box center [26, 224] width 52 height 331
click at [26, 85] on icon "Quick start" at bounding box center [27, 83] width 12 height 12
